Goal: Download file/media

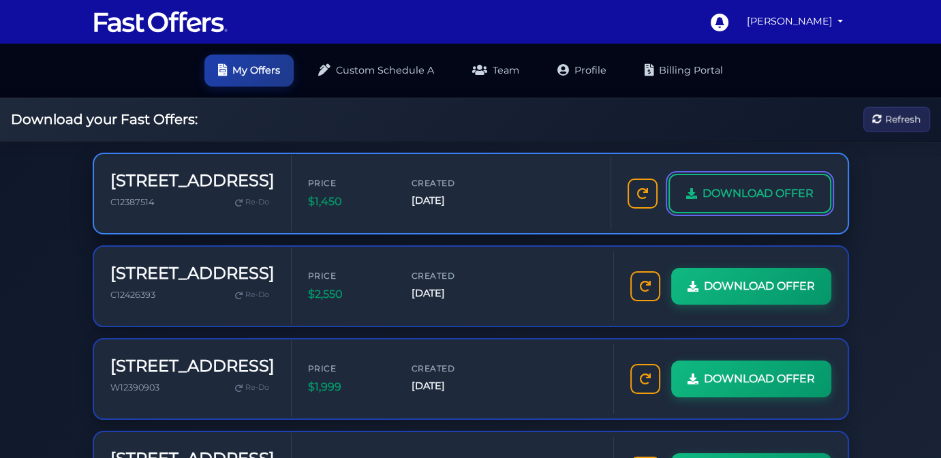
click at [758, 193] on span "DOWNLOAD OFFER" at bounding box center [758, 194] width 111 height 18
click at [728, 187] on span "DOWNLOAD OFFER" at bounding box center [758, 194] width 111 height 18
